Goal: Navigation & Orientation: Understand site structure

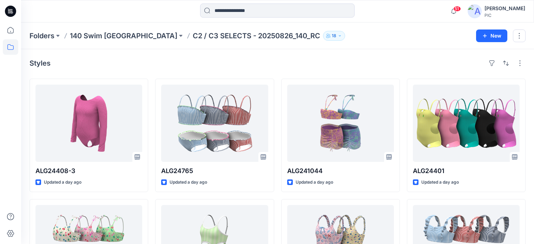
scroll to position [437, 0]
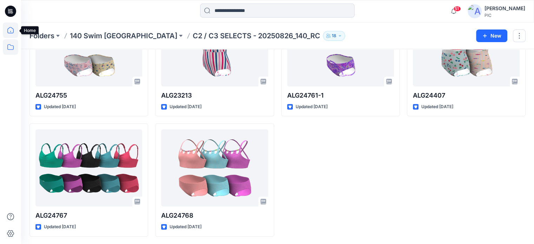
click at [12, 27] on icon at bounding box center [10, 29] width 15 height 15
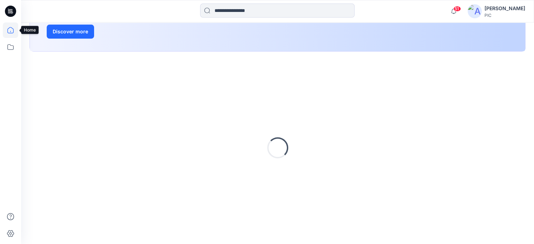
scroll to position [129, 0]
click at [3, 22] on link at bounding box center [10, 29] width 15 height 15
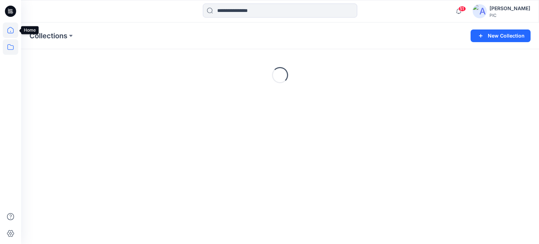
click at [10, 32] on icon at bounding box center [10, 29] width 15 height 15
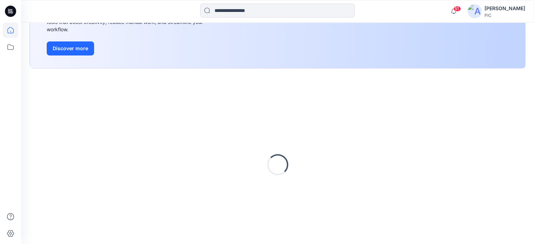
scroll to position [129, 0]
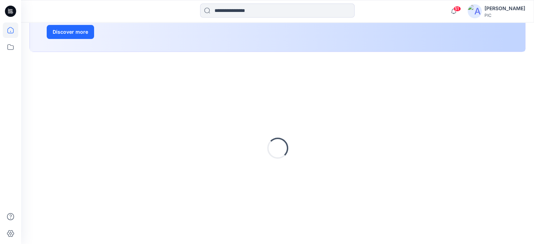
click at [3, 22] on link at bounding box center [10, 29] width 15 height 15
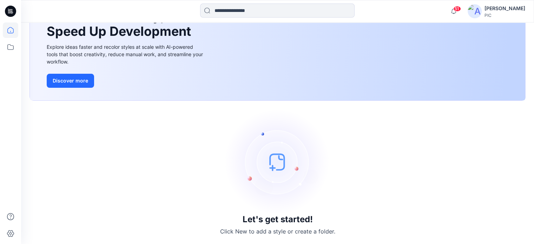
scroll to position [80, 0]
